Goal: Communication & Community: Answer question/provide support

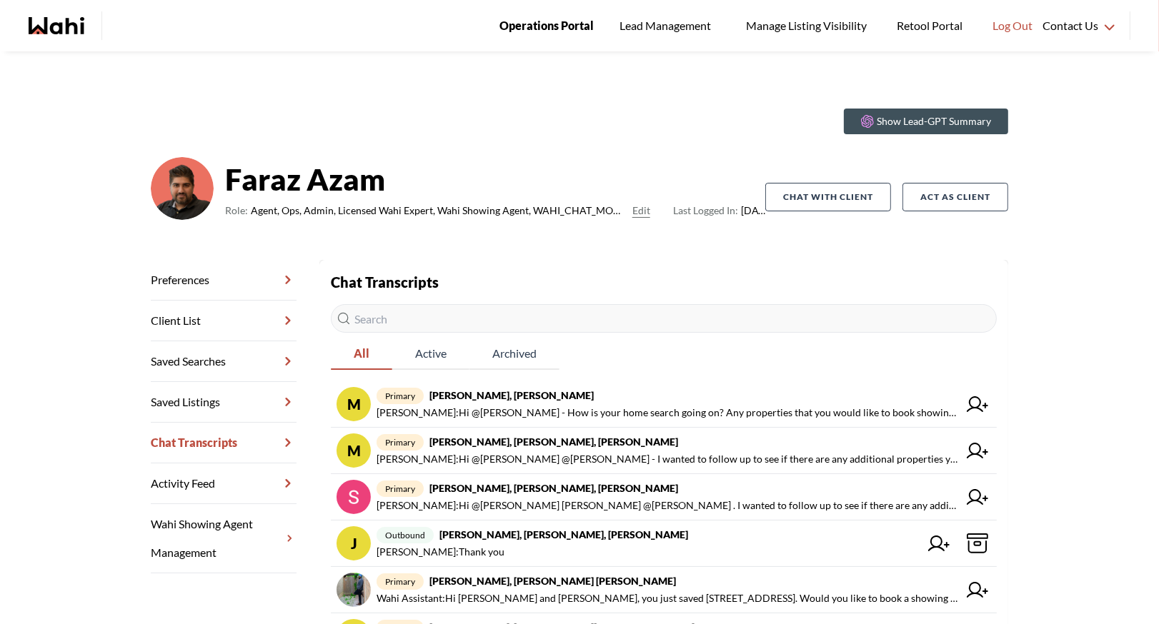
click at [559, 25] on span "Operations Portal" at bounding box center [546, 25] width 94 height 19
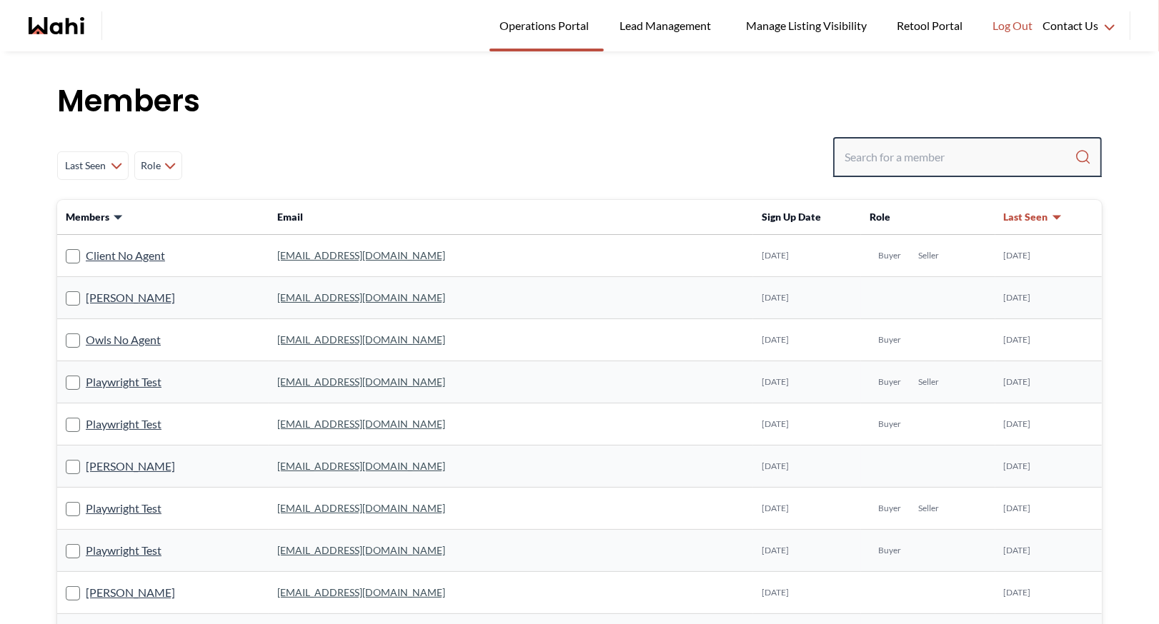
click at [852, 152] on input "Search input" at bounding box center [959, 157] width 230 height 26
type input "[PERSON_NAME]"
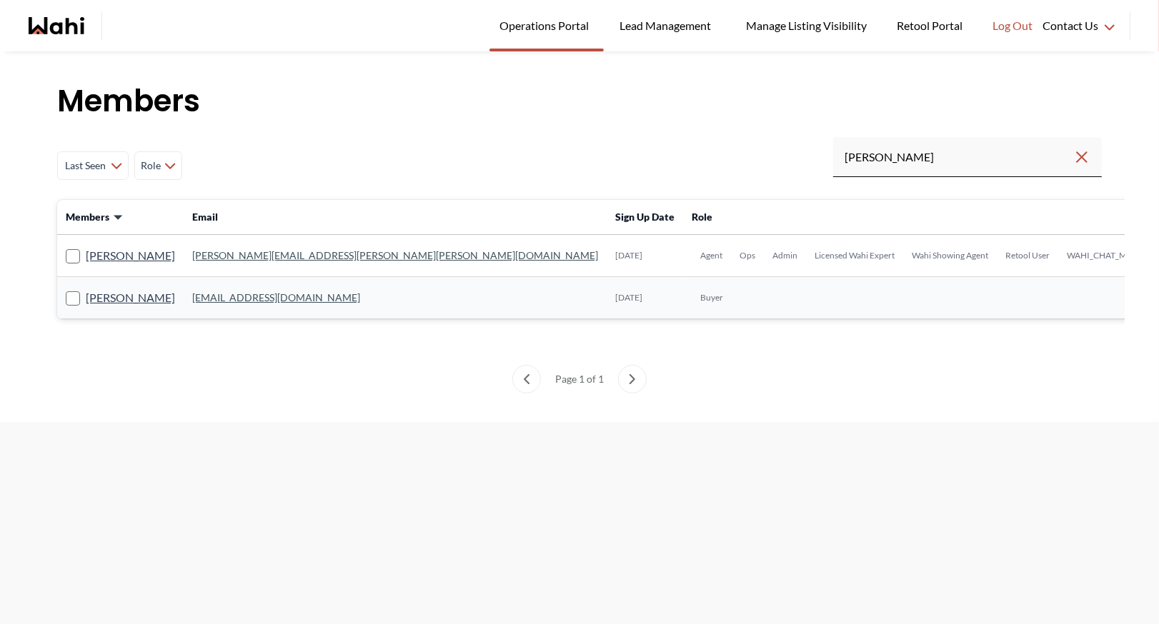
click at [231, 252] on link "[PERSON_NAME][EMAIL_ADDRESS][PERSON_NAME][PERSON_NAME][DOMAIN_NAME]" at bounding box center [395, 255] width 406 height 12
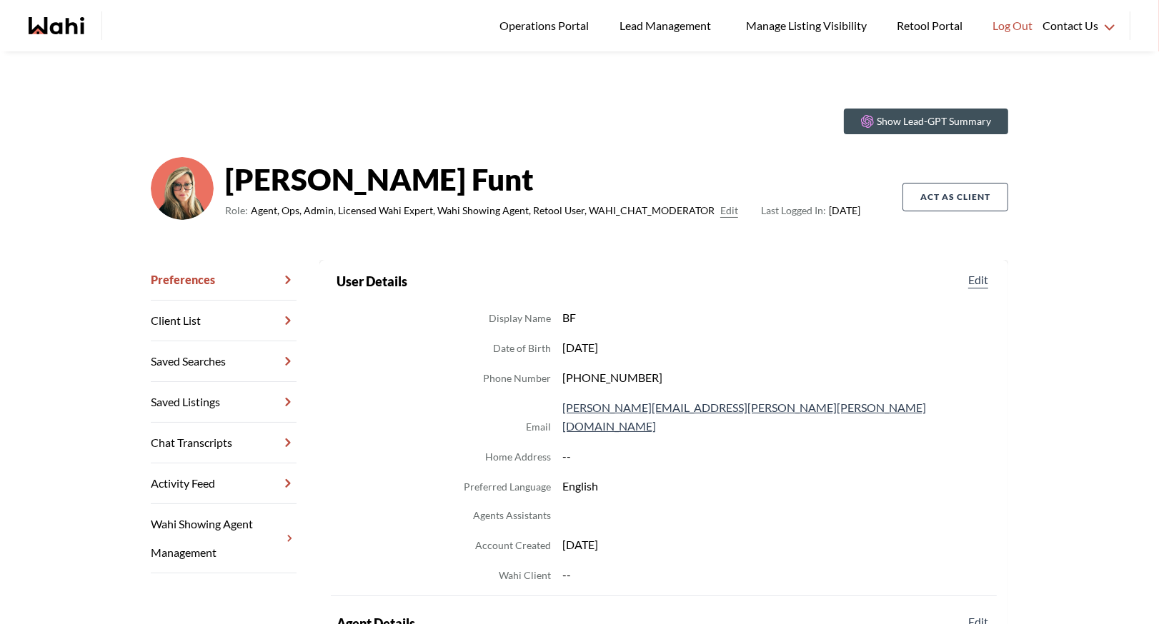
click at [189, 436] on link "Chat Transcripts" at bounding box center [224, 443] width 146 height 41
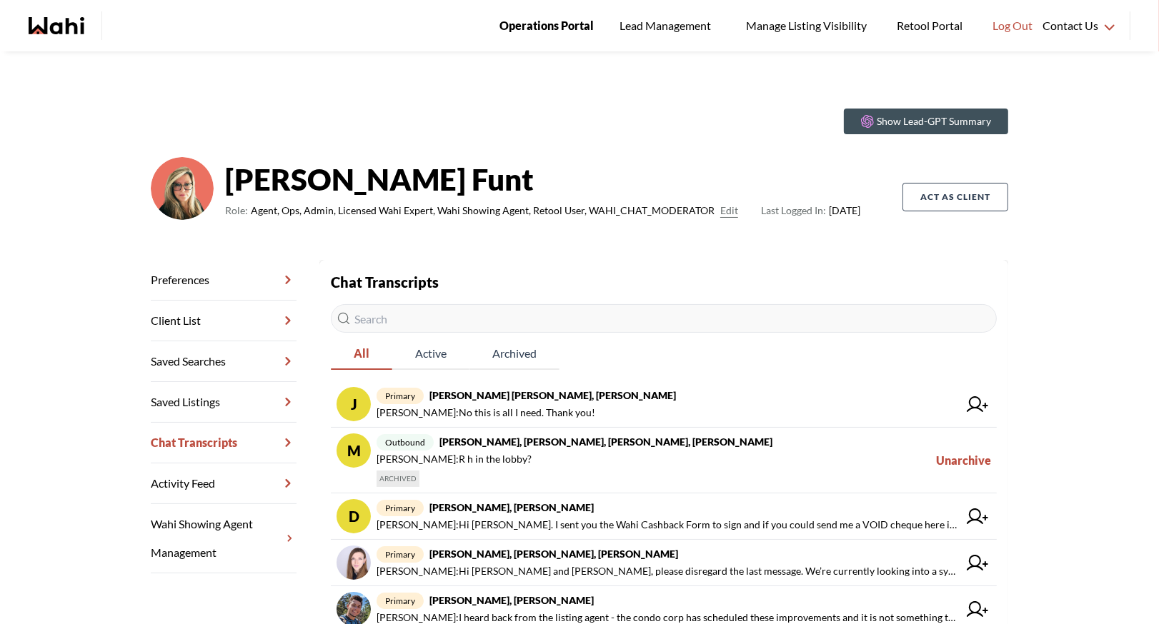
click at [524, 18] on span "Operations Portal" at bounding box center [546, 25] width 94 height 19
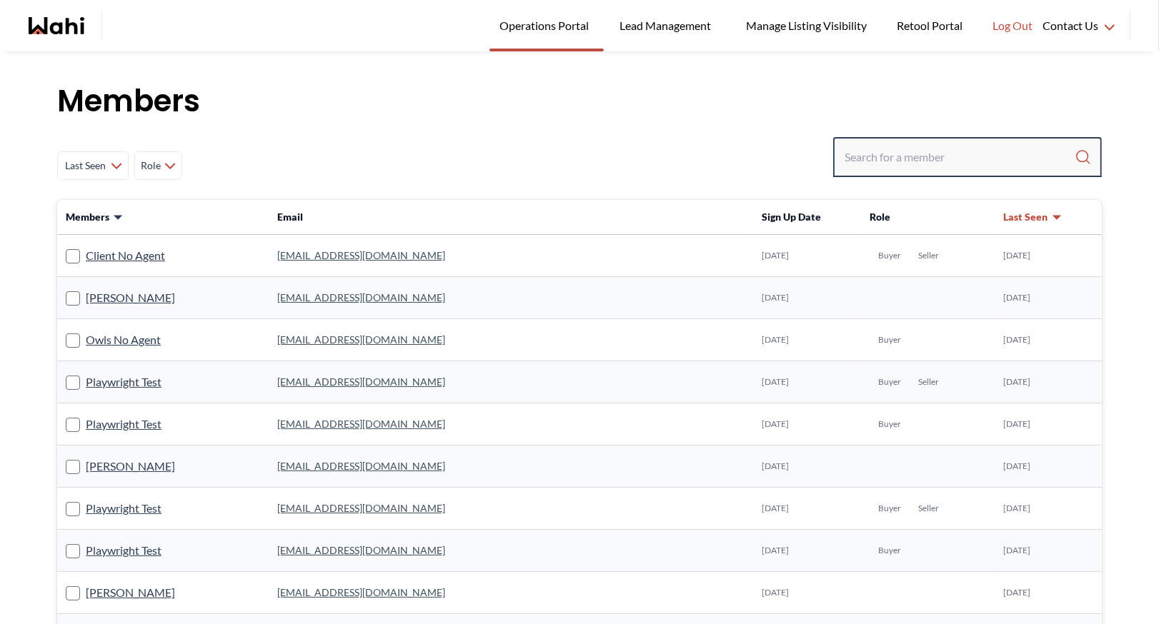
click at [858, 166] on input "Search input" at bounding box center [959, 157] width 230 height 26
type input "ryckman"
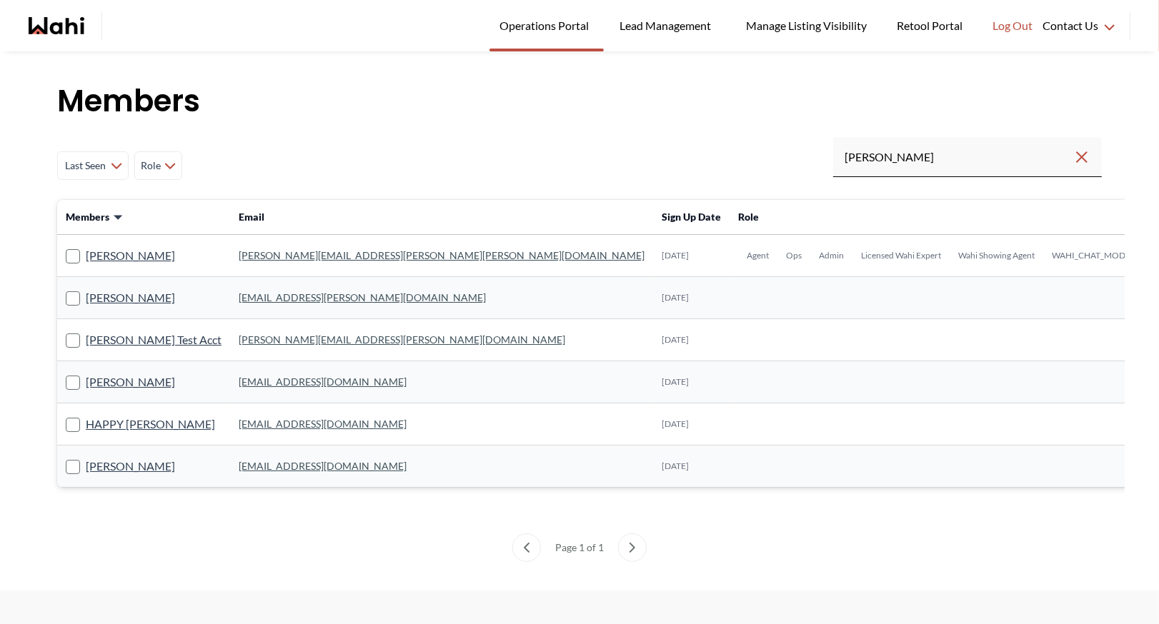
click at [290, 257] on link "michelle.williams@wahi.com" at bounding box center [442, 255] width 406 height 12
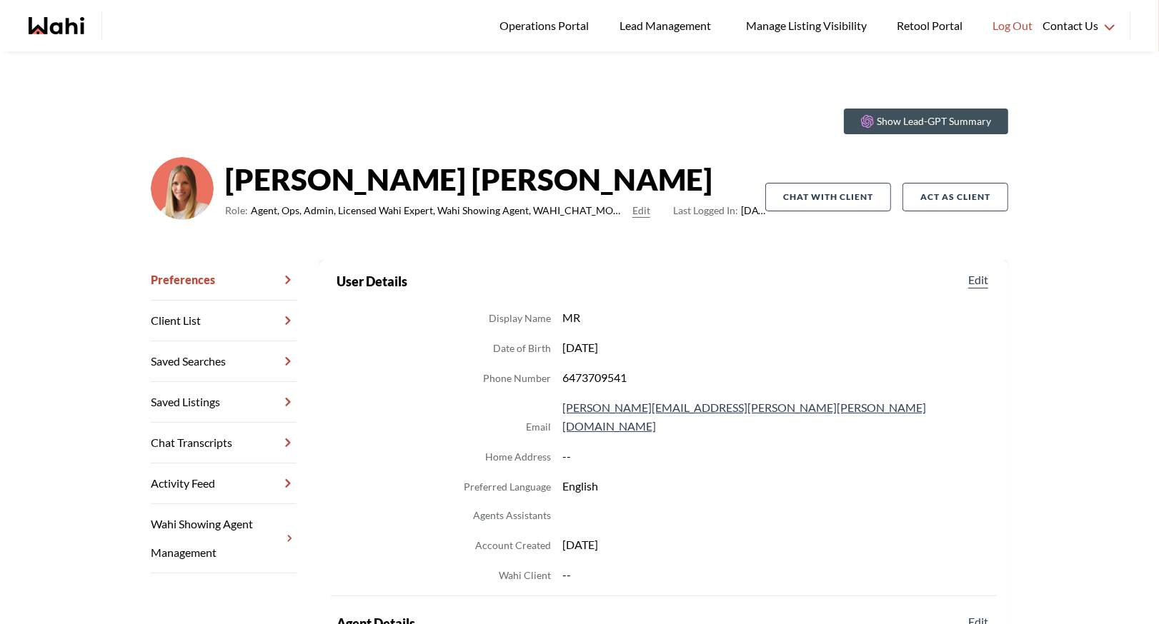
click at [209, 444] on link "Chat Transcripts" at bounding box center [224, 443] width 146 height 41
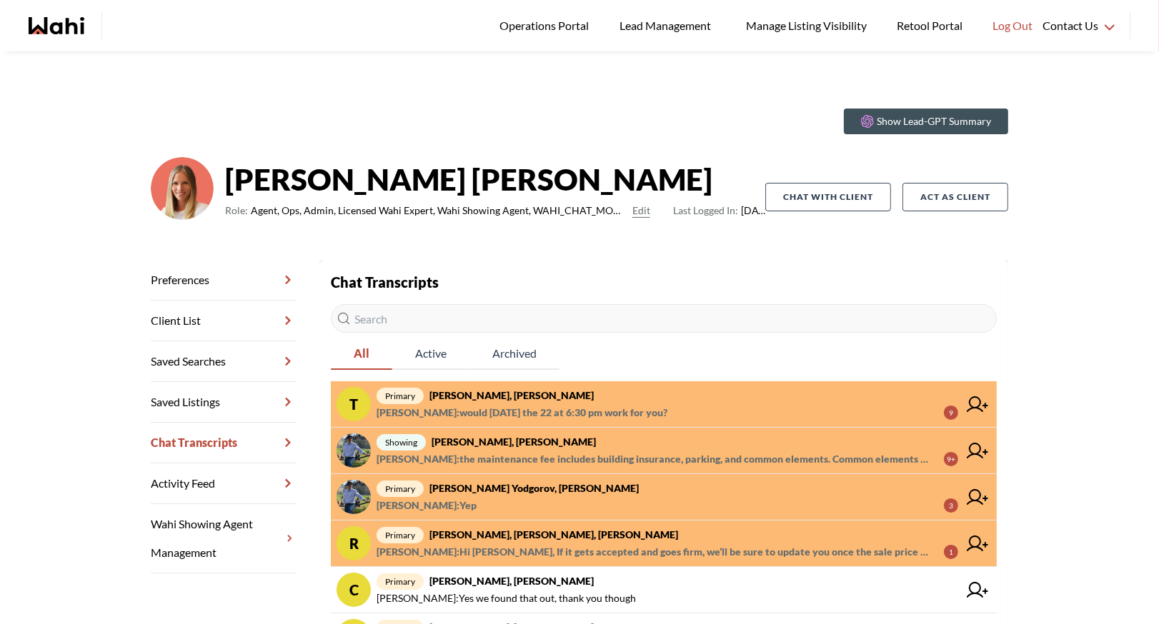
click at [495, 391] on strong "TIGRAN ARUSTAMYAN, Michelle" at bounding box center [511, 395] width 164 height 12
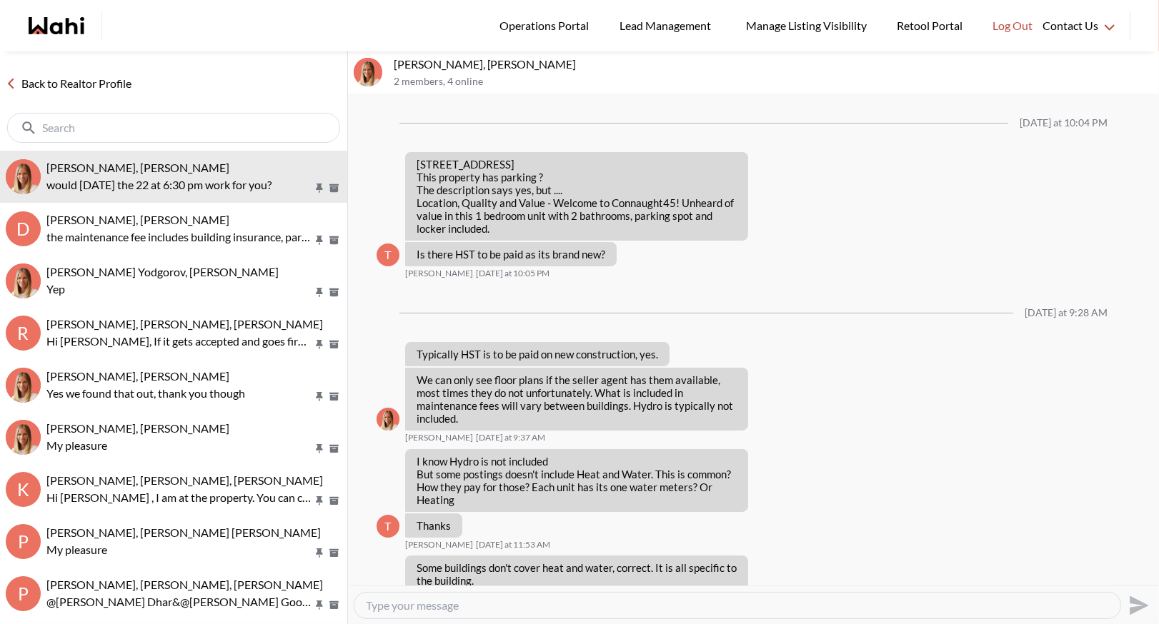
scroll to position [1036, 0]
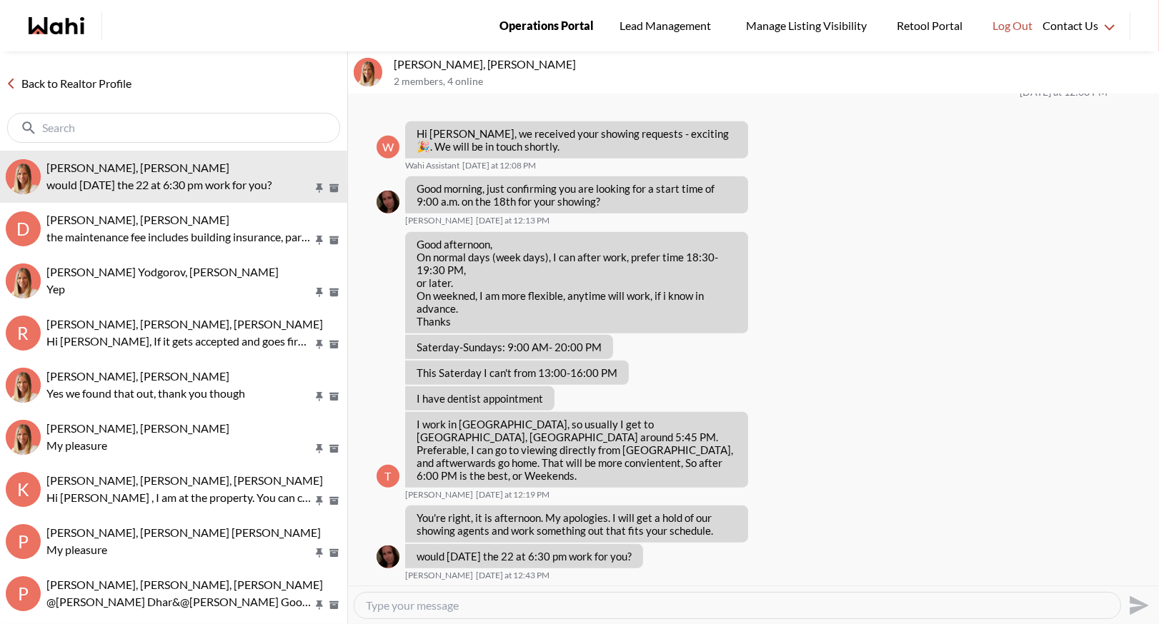
click at [560, 26] on span "Operations Portal" at bounding box center [546, 25] width 94 height 19
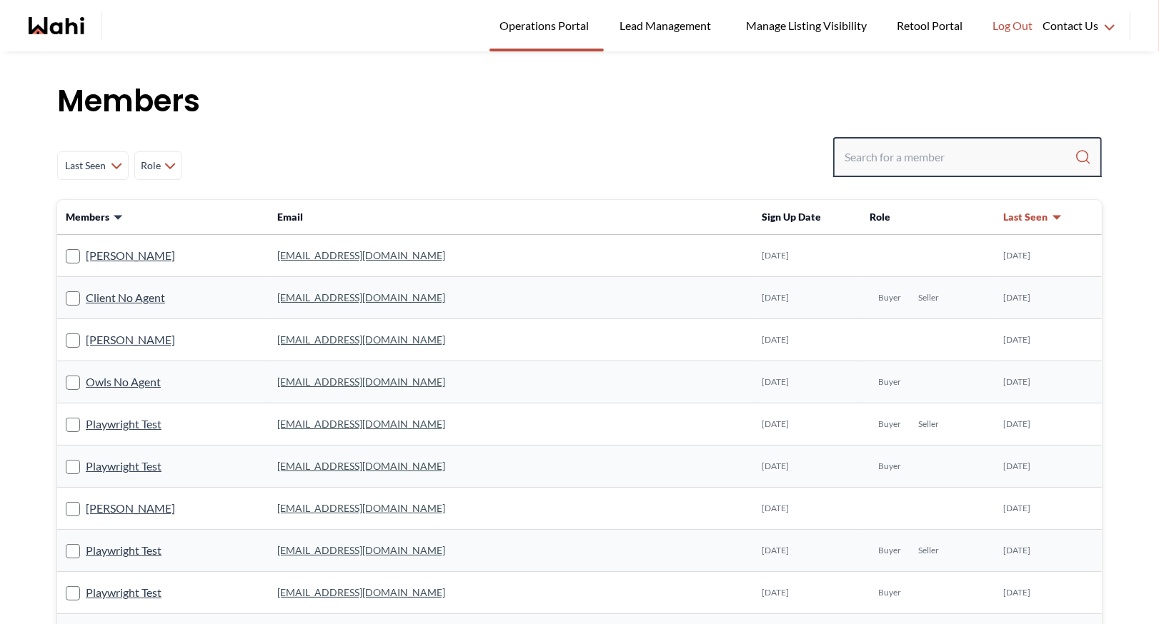
click at [874, 150] on input "Search input" at bounding box center [959, 157] width 230 height 26
